Goal: Transaction & Acquisition: Purchase product/service

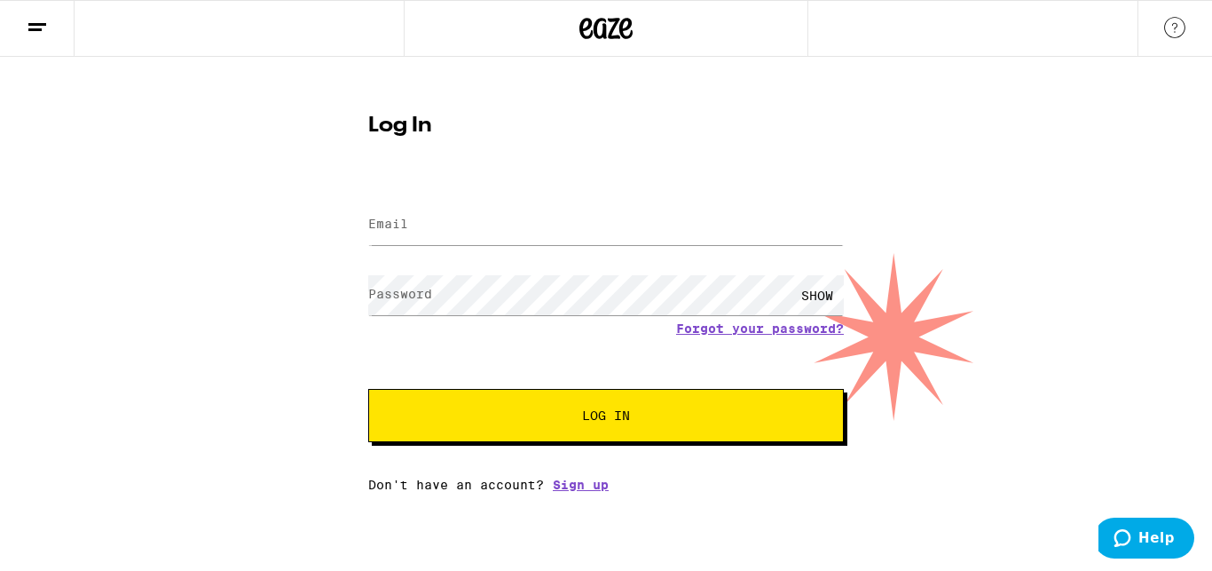
click at [401, 223] on label "Email" at bounding box center [388, 224] width 40 height 14
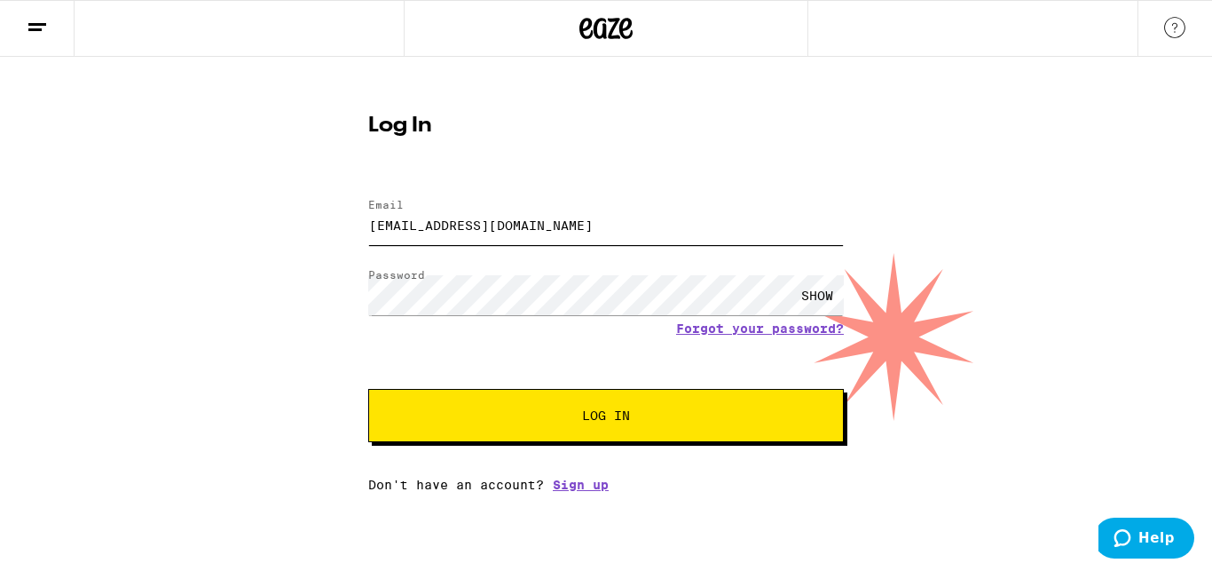
type input "[EMAIL_ADDRESS][DOMAIN_NAME]"
click at [598, 406] on button "Log In" at bounding box center [606, 415] width 476 height 53
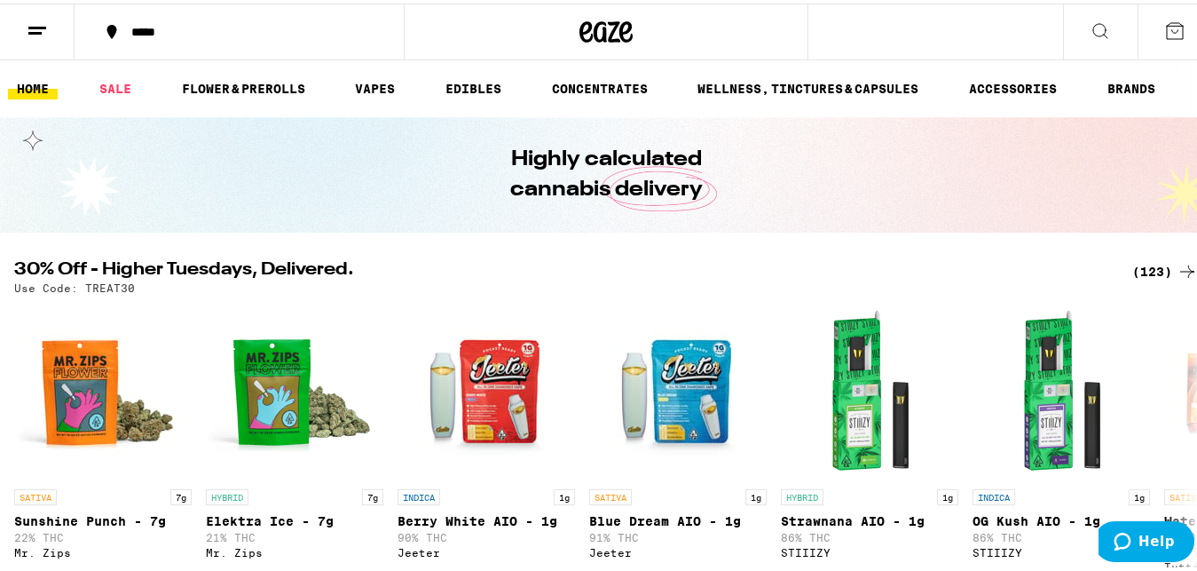
click at [25, 91] on link "HOME" at bounding box center [33, 85] width 50 height 21
click at [37, 35] on icon at bounding box center [37, 27] width 21 height 21
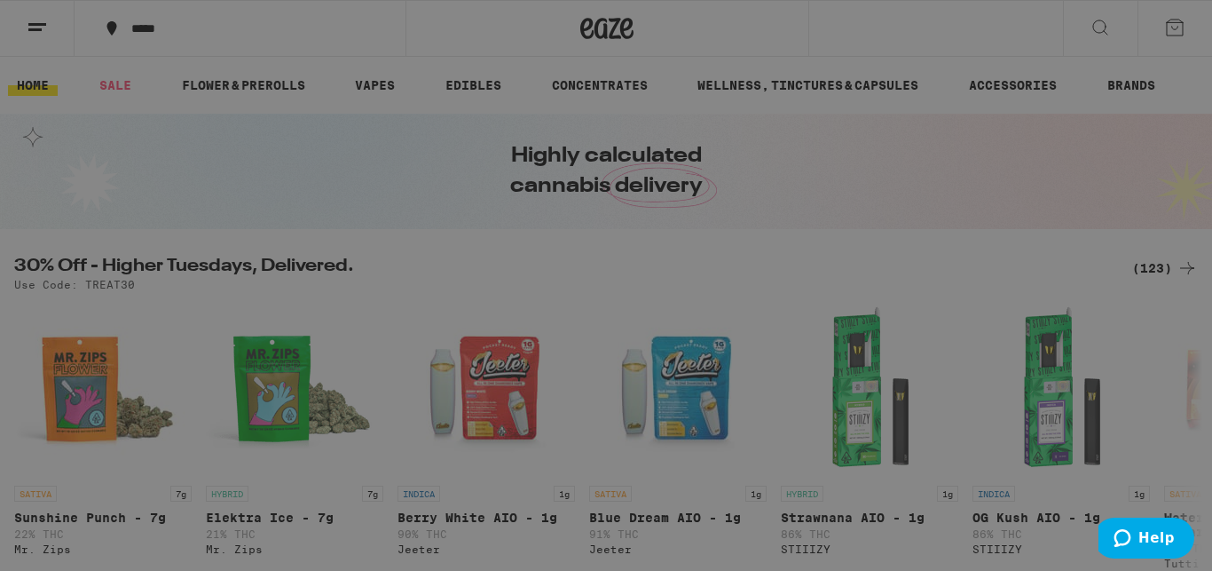
click at [159, 114] on div "Buy It Again" at bounding box center [154, 116] width 126 height 21
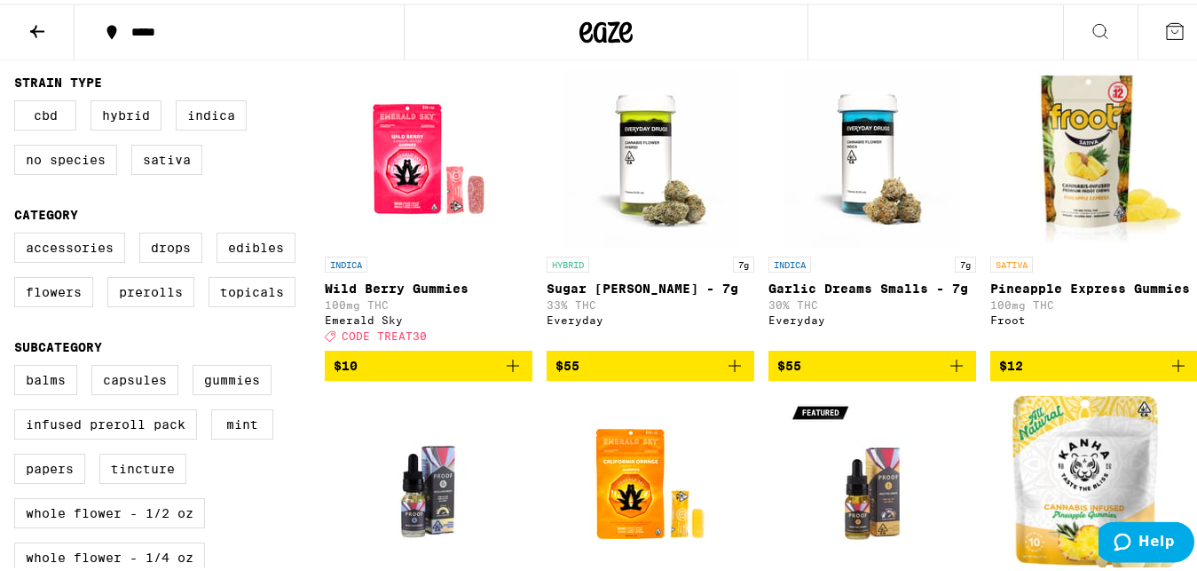
scroll to position [237, 0]
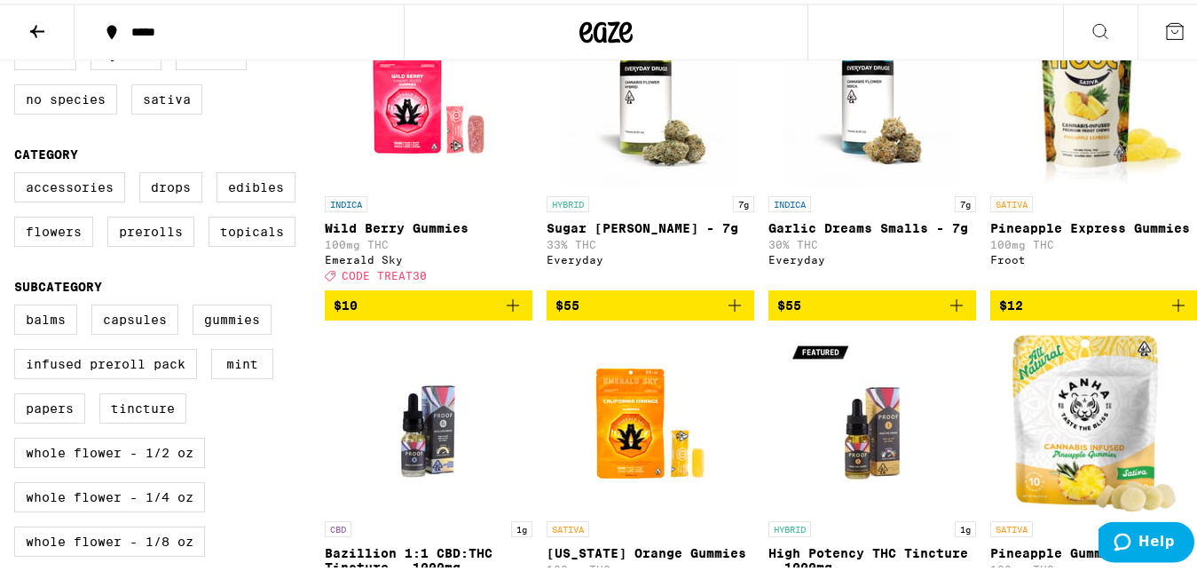
click at [512, 311] on icon "Add to bag" at bounding box center [512, 301] width 21 height 21
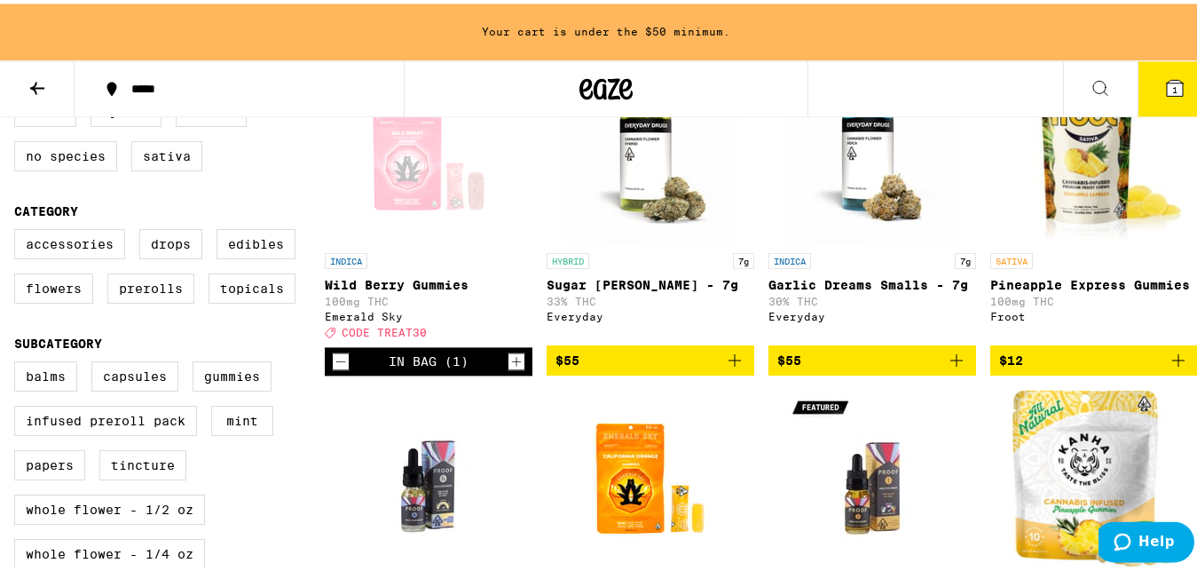
scroll to position [294, 0]
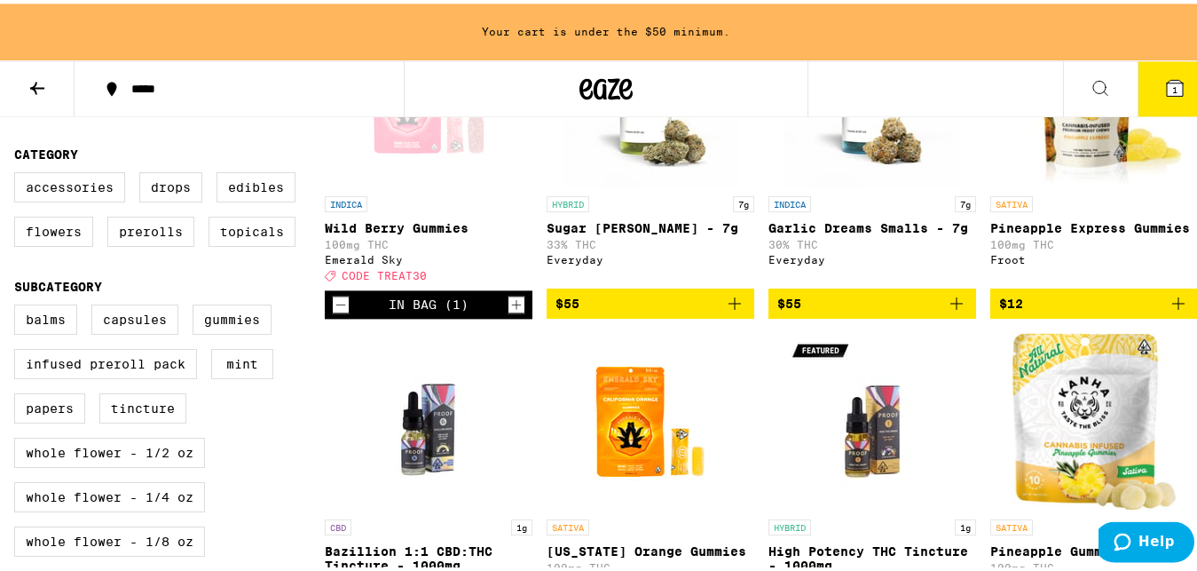
click at [512, 311] on icon "Increment" at bounding box center [516, 300] width 16 height 21
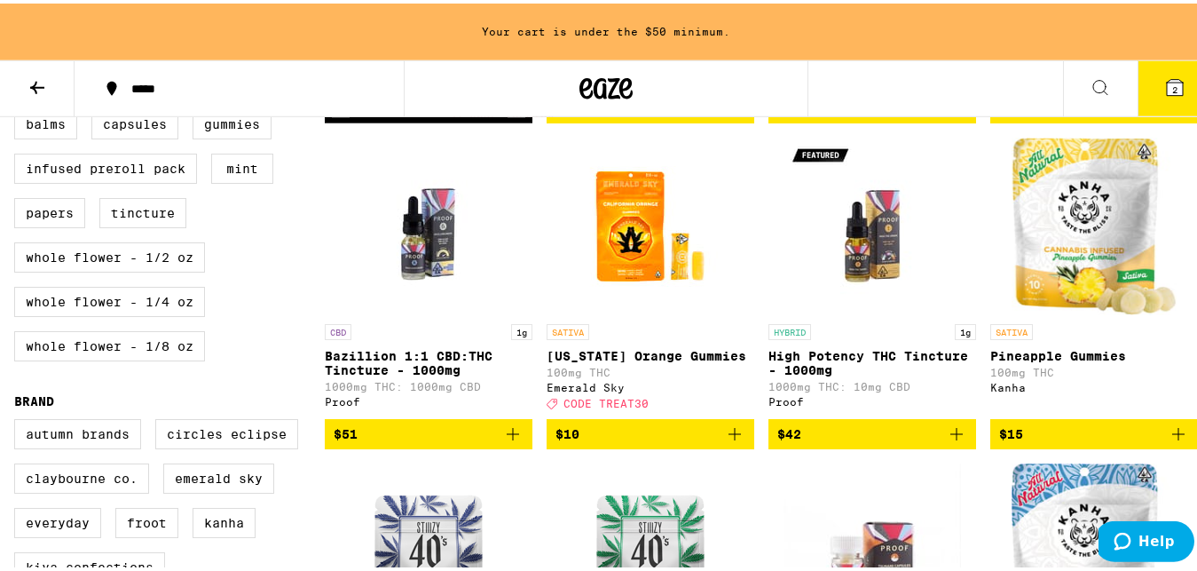
scroll to position [493, 0]
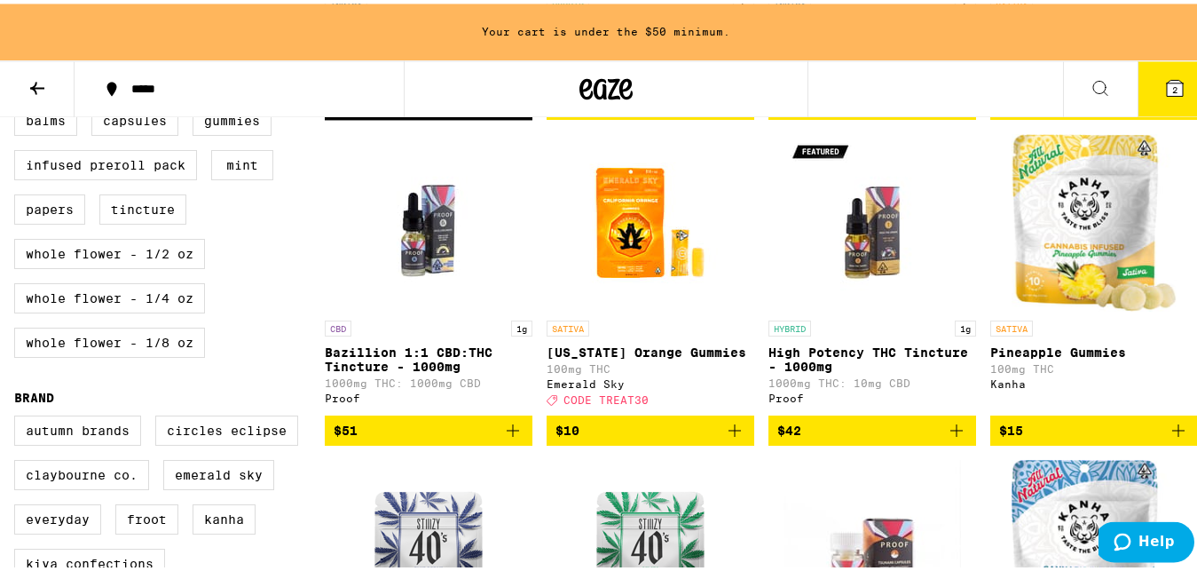
click at [946, 437] on icon "Add to bag" at bounding box center [956, 426] width 21 height 21
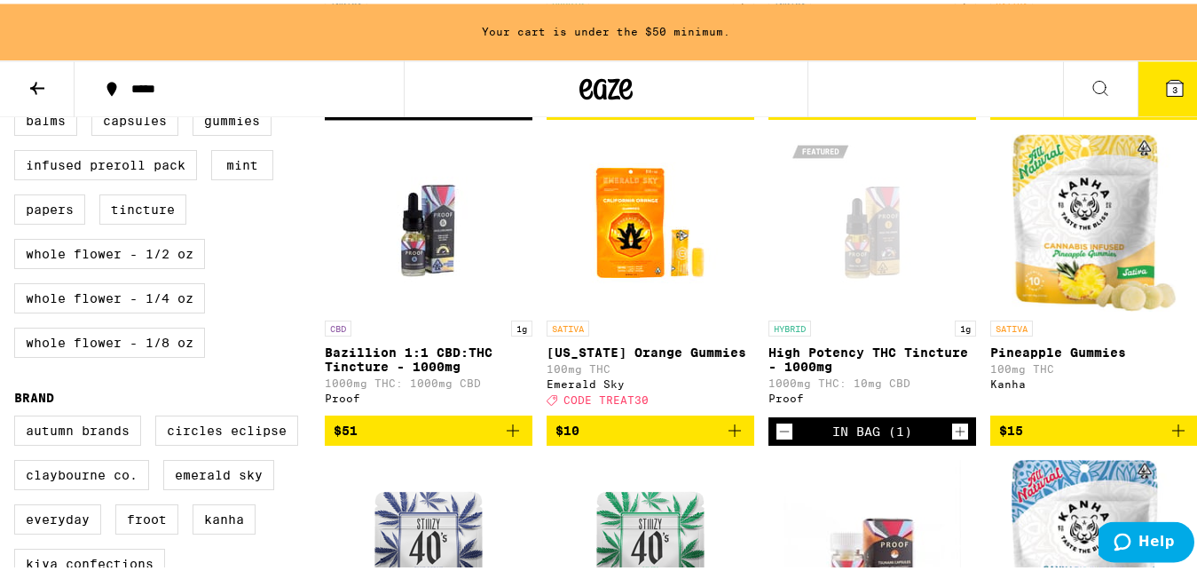
scroll to position [436, 0]
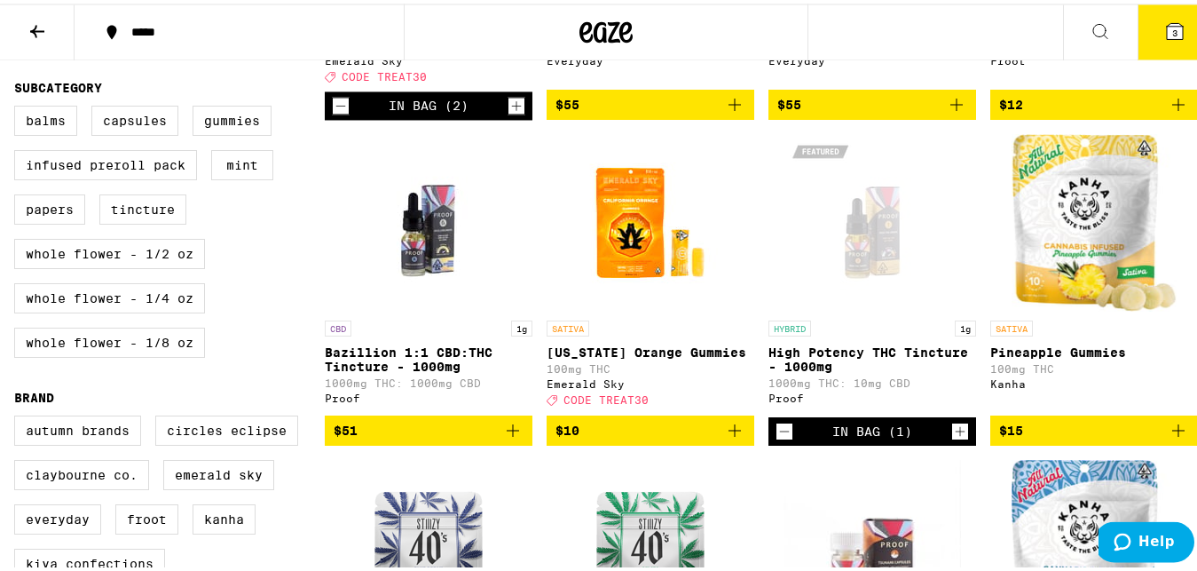
click at [952, 438] on icon "Increment" at bounding box center [960, 427] width 16 height 21
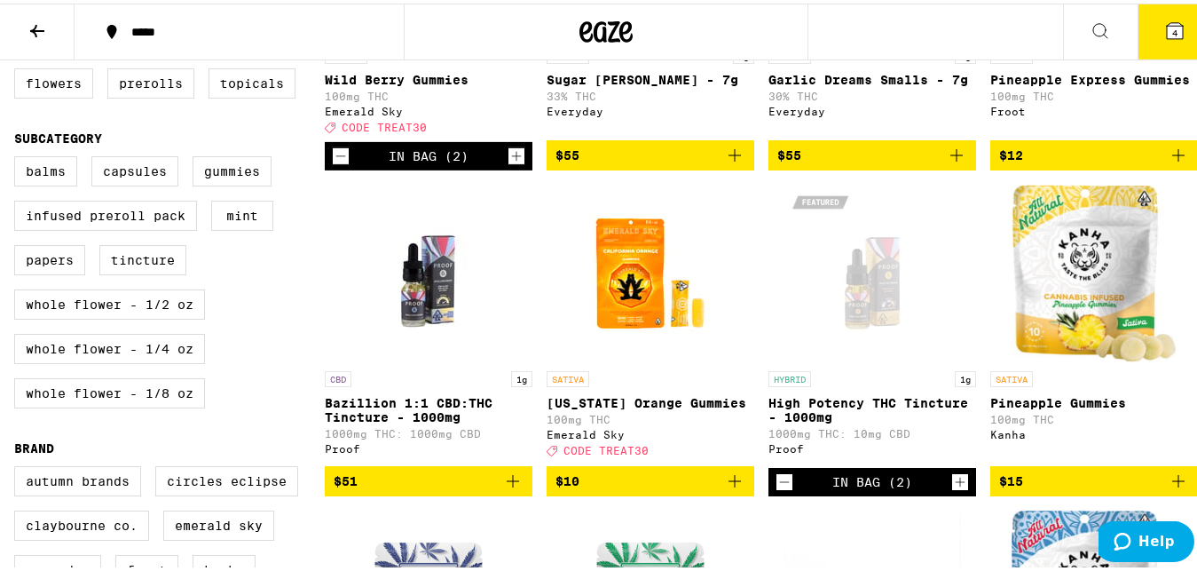
scroll to position [392, 0]
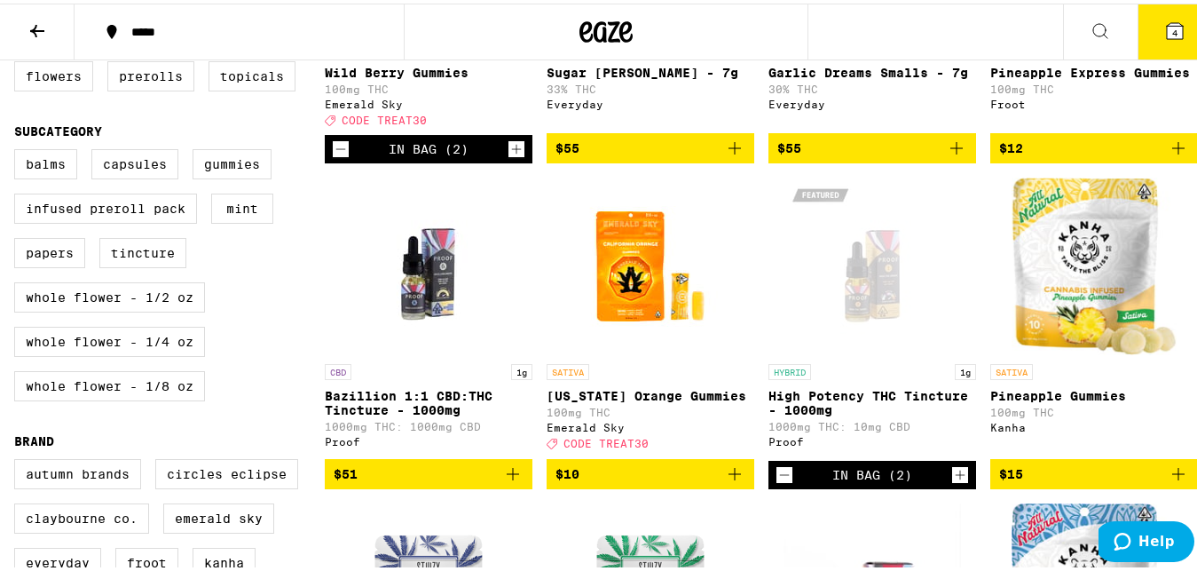
click at [956, 476] on icon "Increment" at bounding box center [961, 471] width 10 height 10
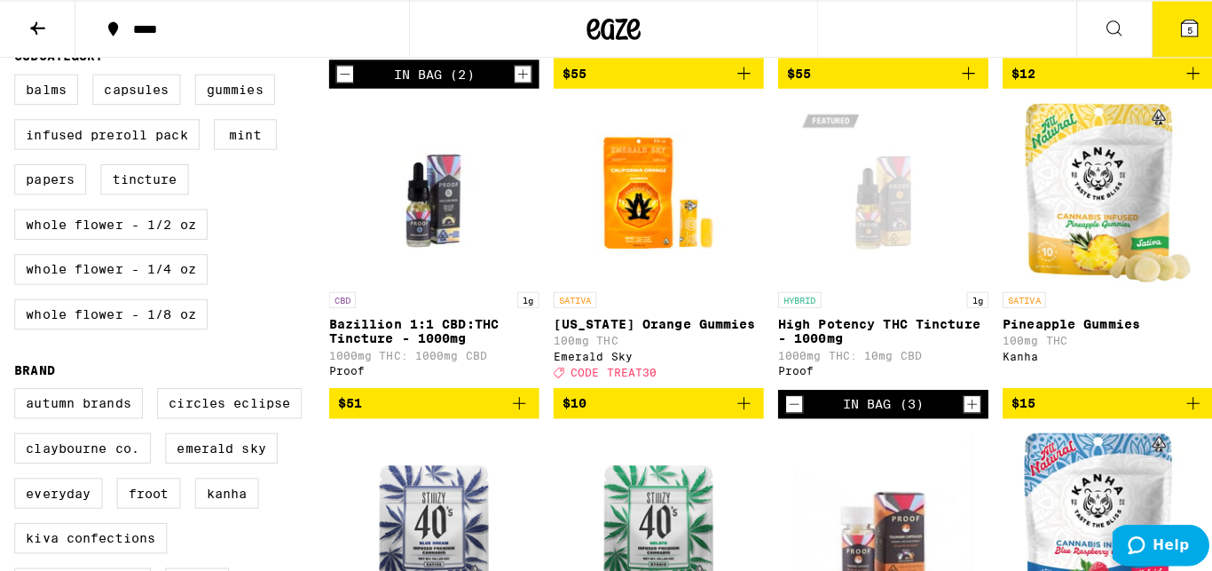
scroll to position [0, 0]
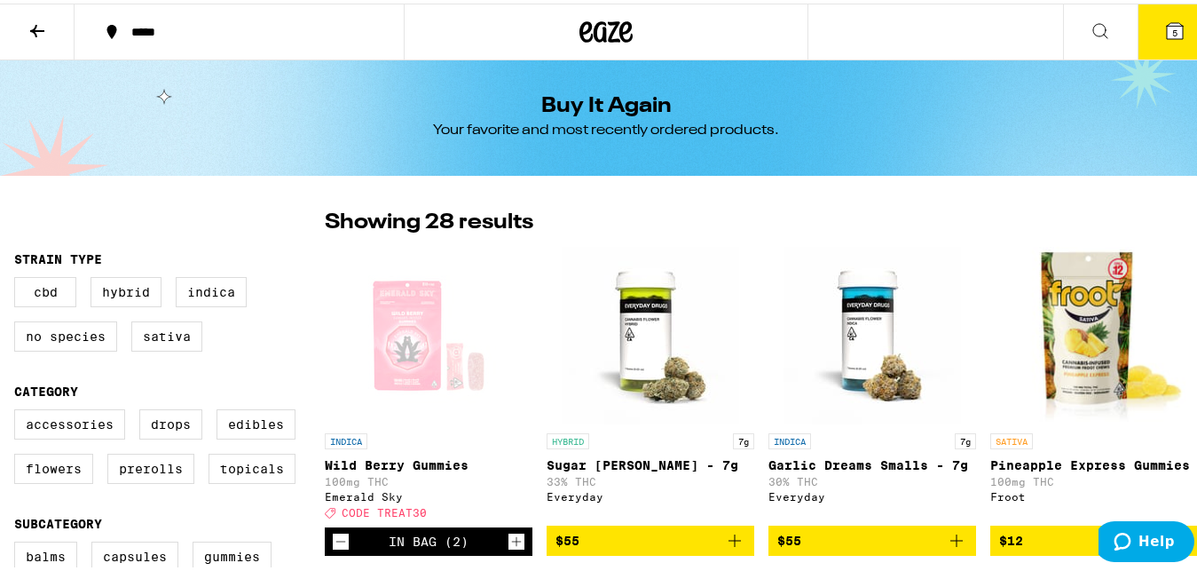
click at [1164, 37] on icon at bounding box center [1174, 27] width 21 height 21
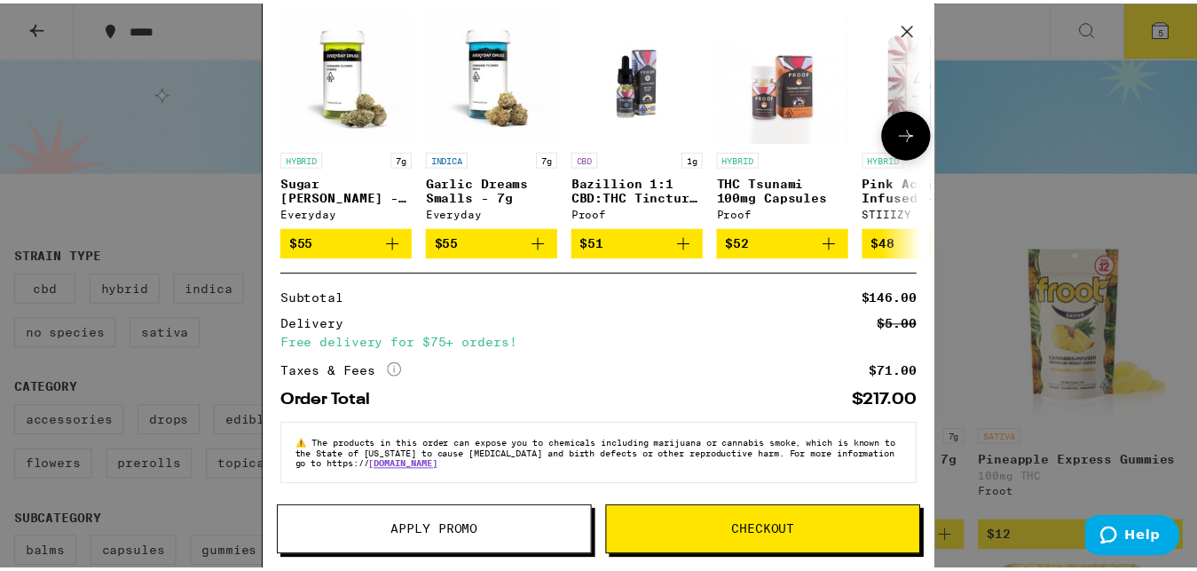
scroll to position [227, 0]
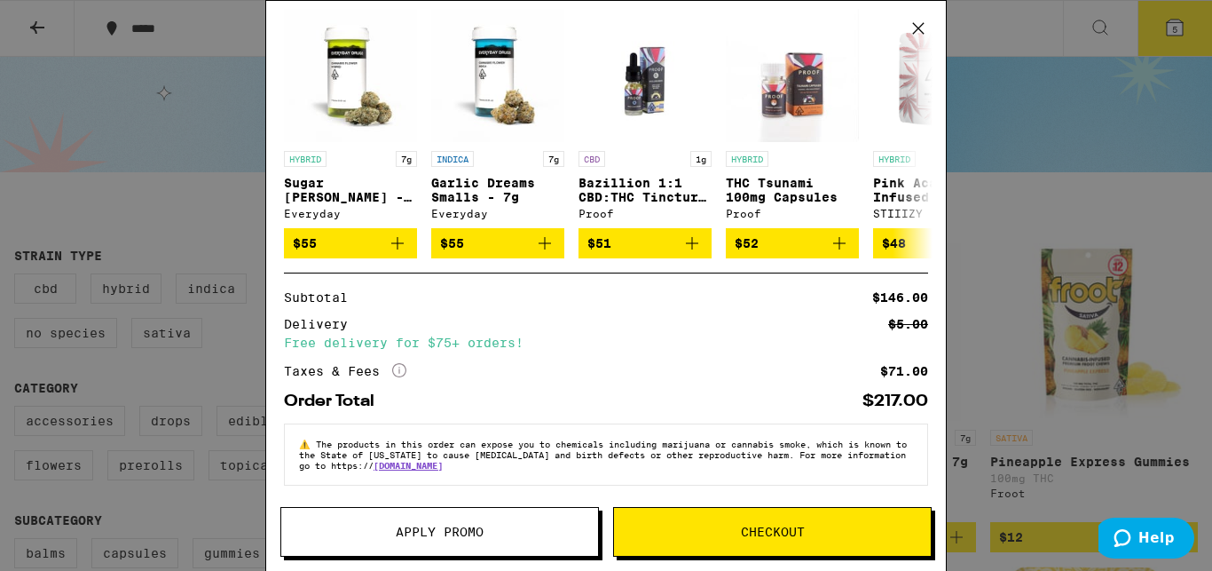
click at [768, 517] on button "Checkout" at bounding box center [772, 532] width 319 height 50
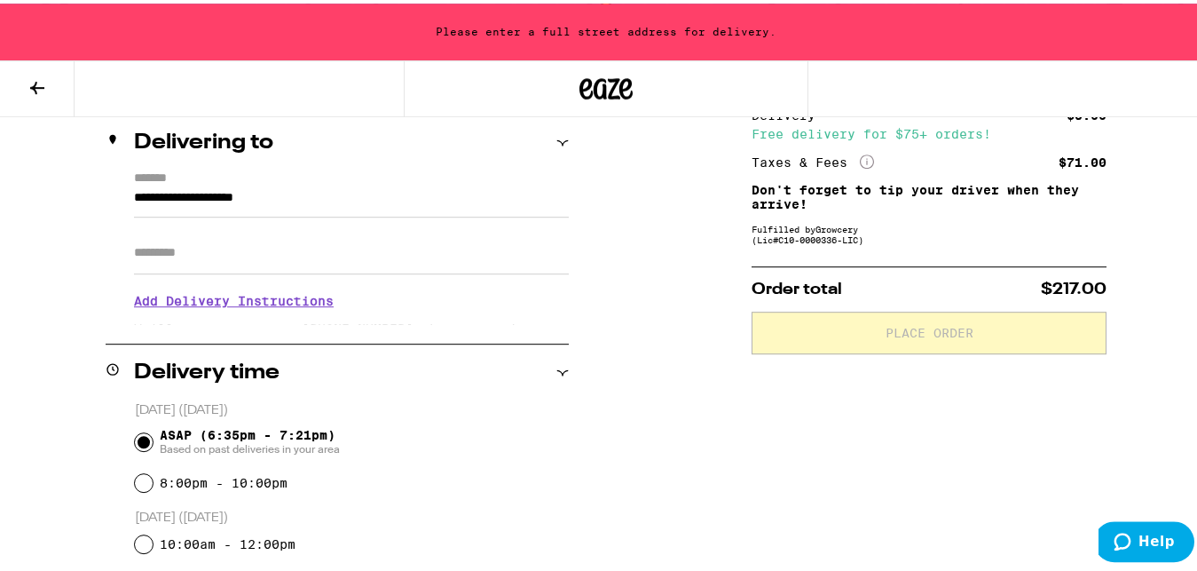
scroll to position [203, 0]
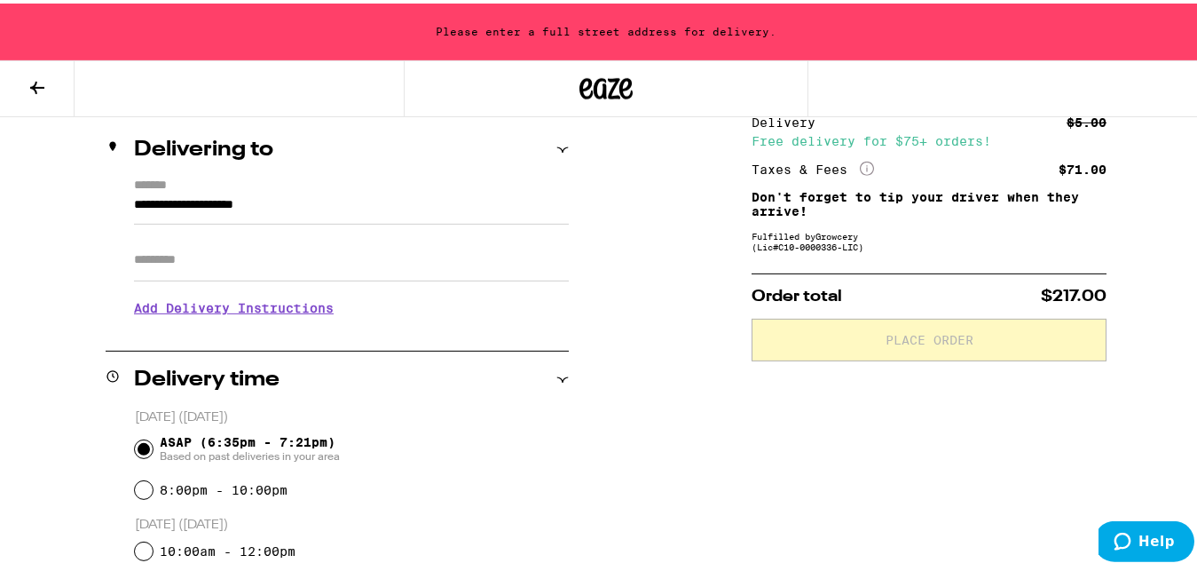
click at [556, 146] on icon at bounding box center [562, 146] width 12 height 12
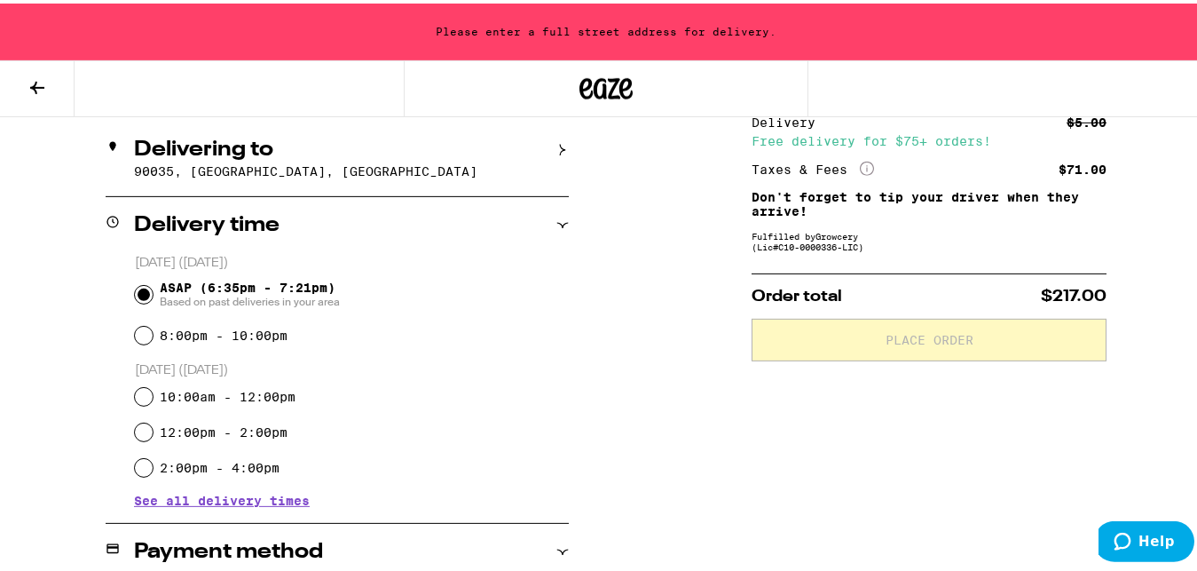
click at [556, 146] on icon at bounding box center [562, 146] width 12 height 12
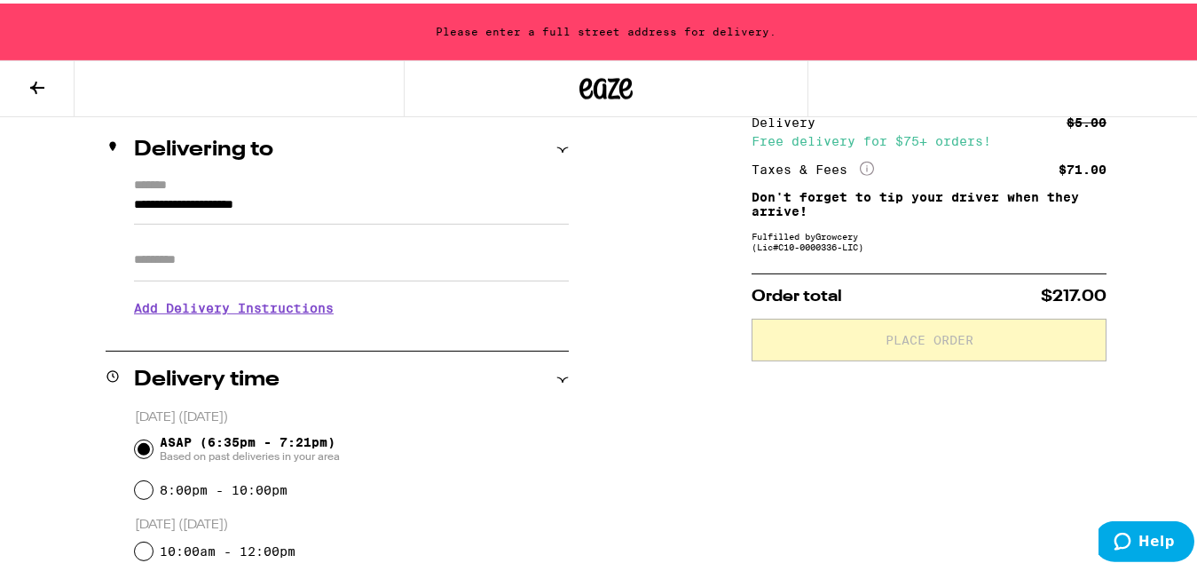
click at [333, 193] on input "**********" at bounding box center [351, 206] width 435 height 30
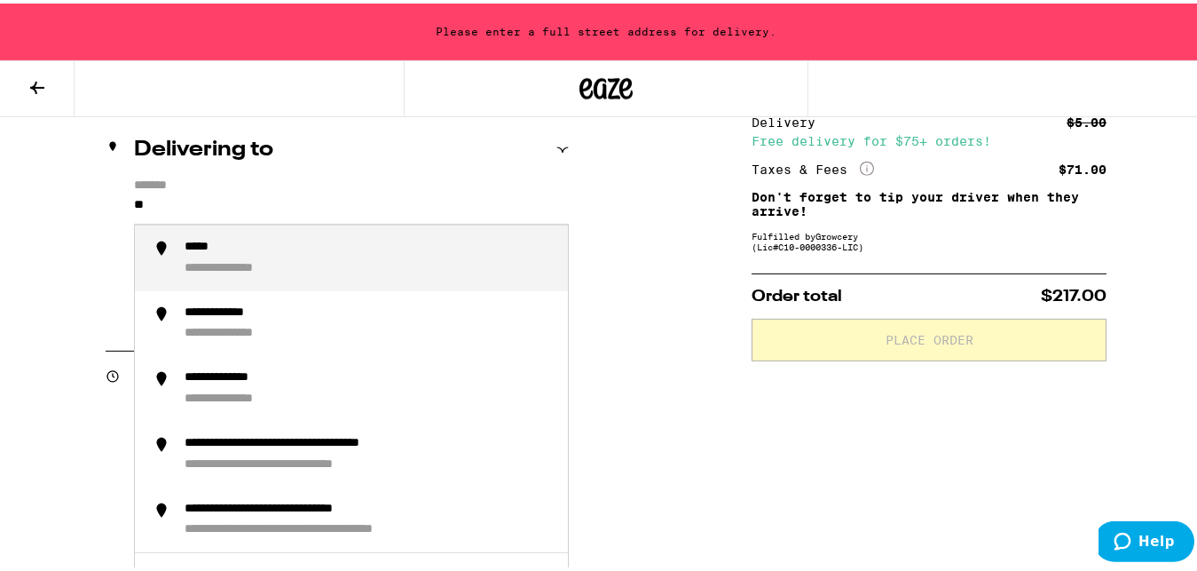
type input "*"
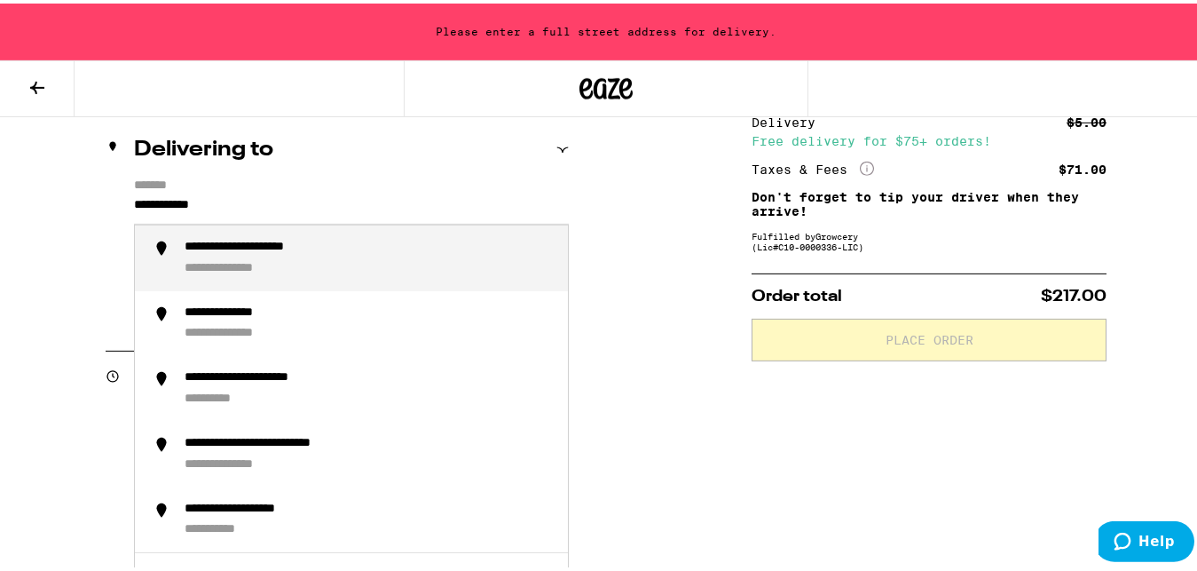
click at [311, 244] on div "**********" at bounding box center [273, 244] width 177 height 16
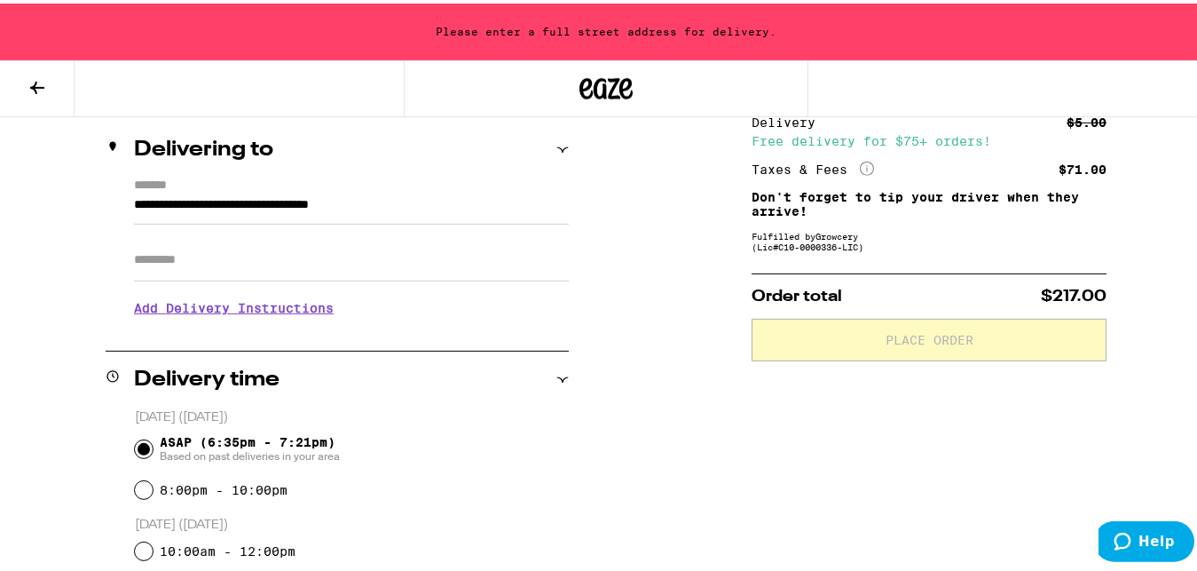
type input "**********"
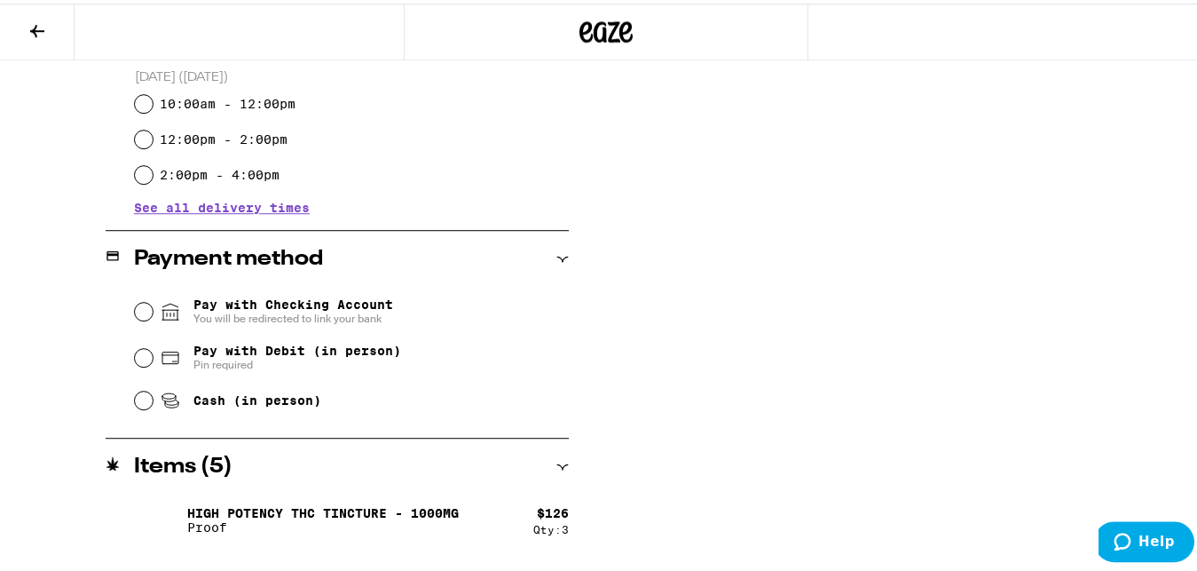
scroll to position [598, 0]
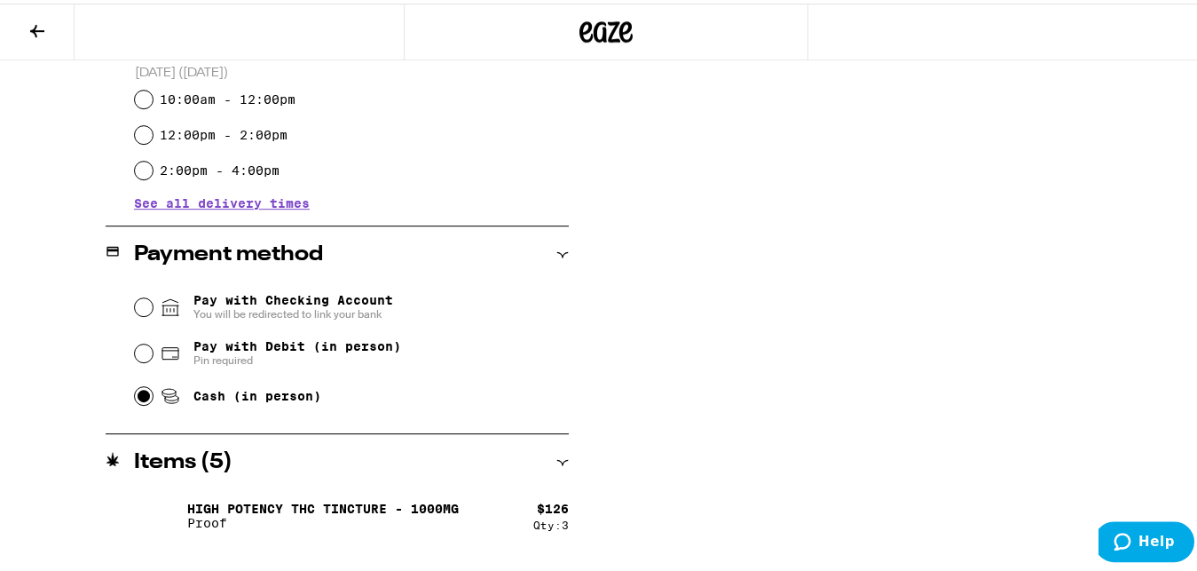
click at [143, 397] on input "Cash (in person)" at bounding box center [144, 392] width 18 height 18
radio input "true"
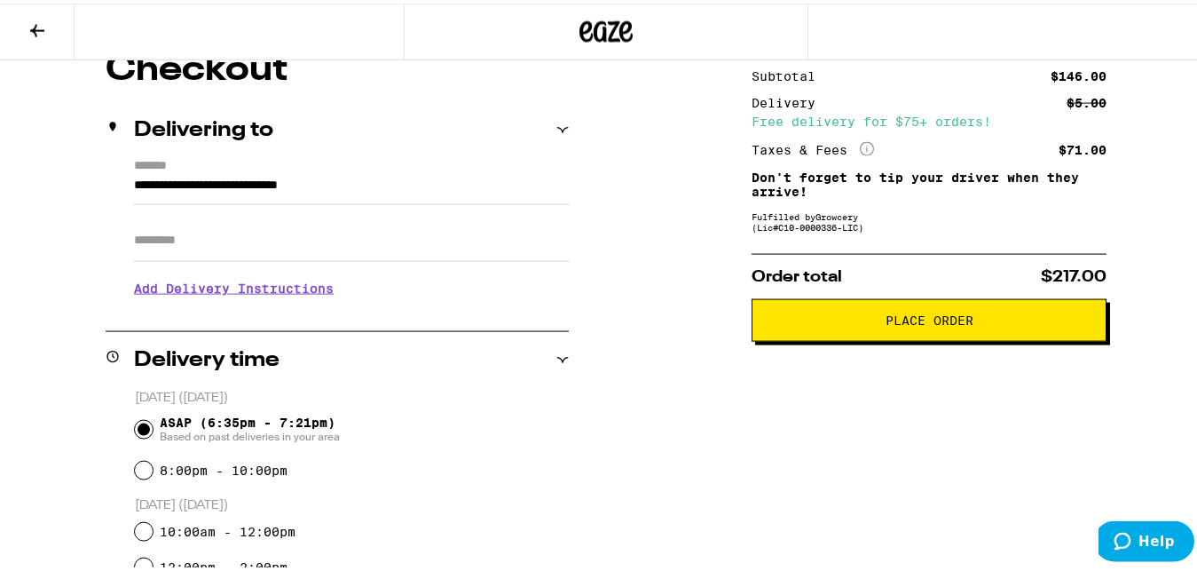
scroll to position [164, 0]
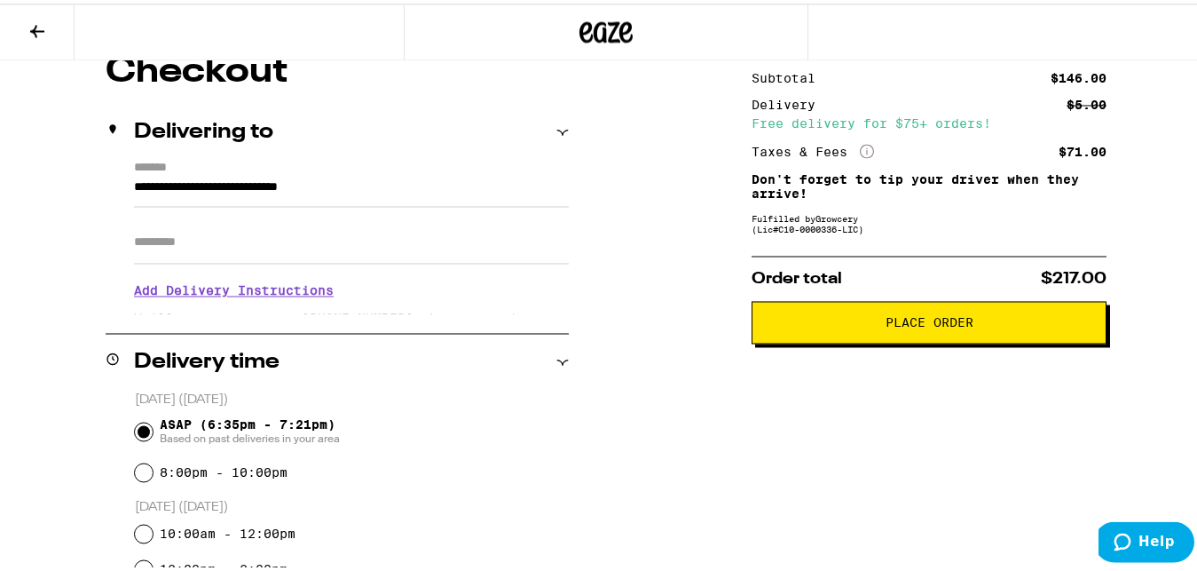
click at [897, 320] on span "Place Order" at bounding box center [930, 318] width 88 height 12
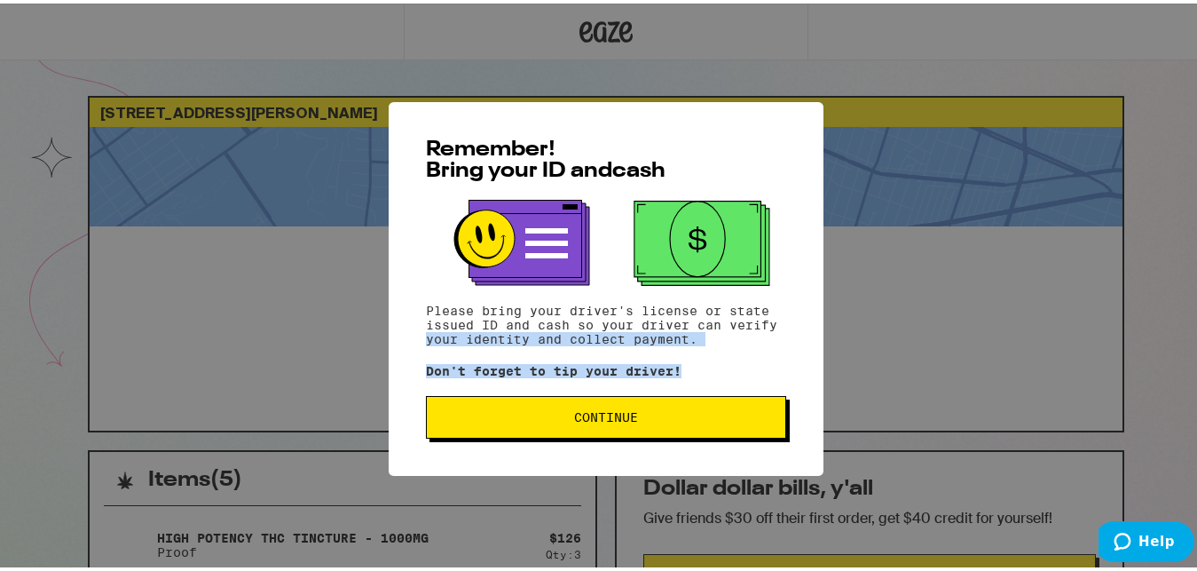
drag, startPoint x: 897, startPoint y: 320, endPoint x: 627, endPoint y: 412, distance: 284.8
click at [627, 412] on div "Remember! Bring your ID and cash Please bring your driver's license or state is…" at bounding box center [606, 285] width 1212 height 571
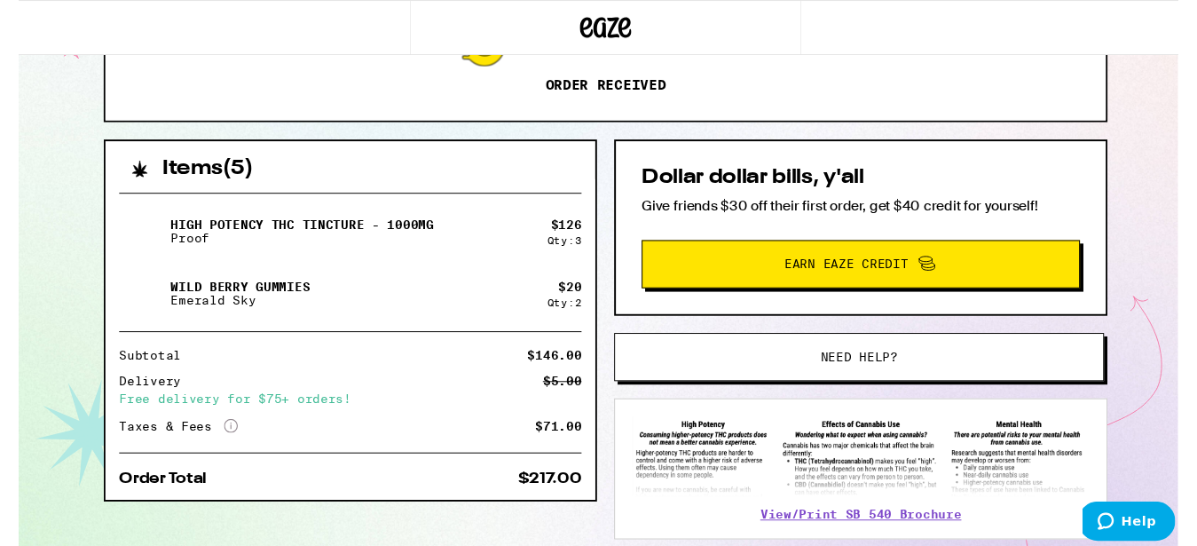
scroll to position [400, 0]
